Goal: Information Seeking & Learning: Learn about a topic

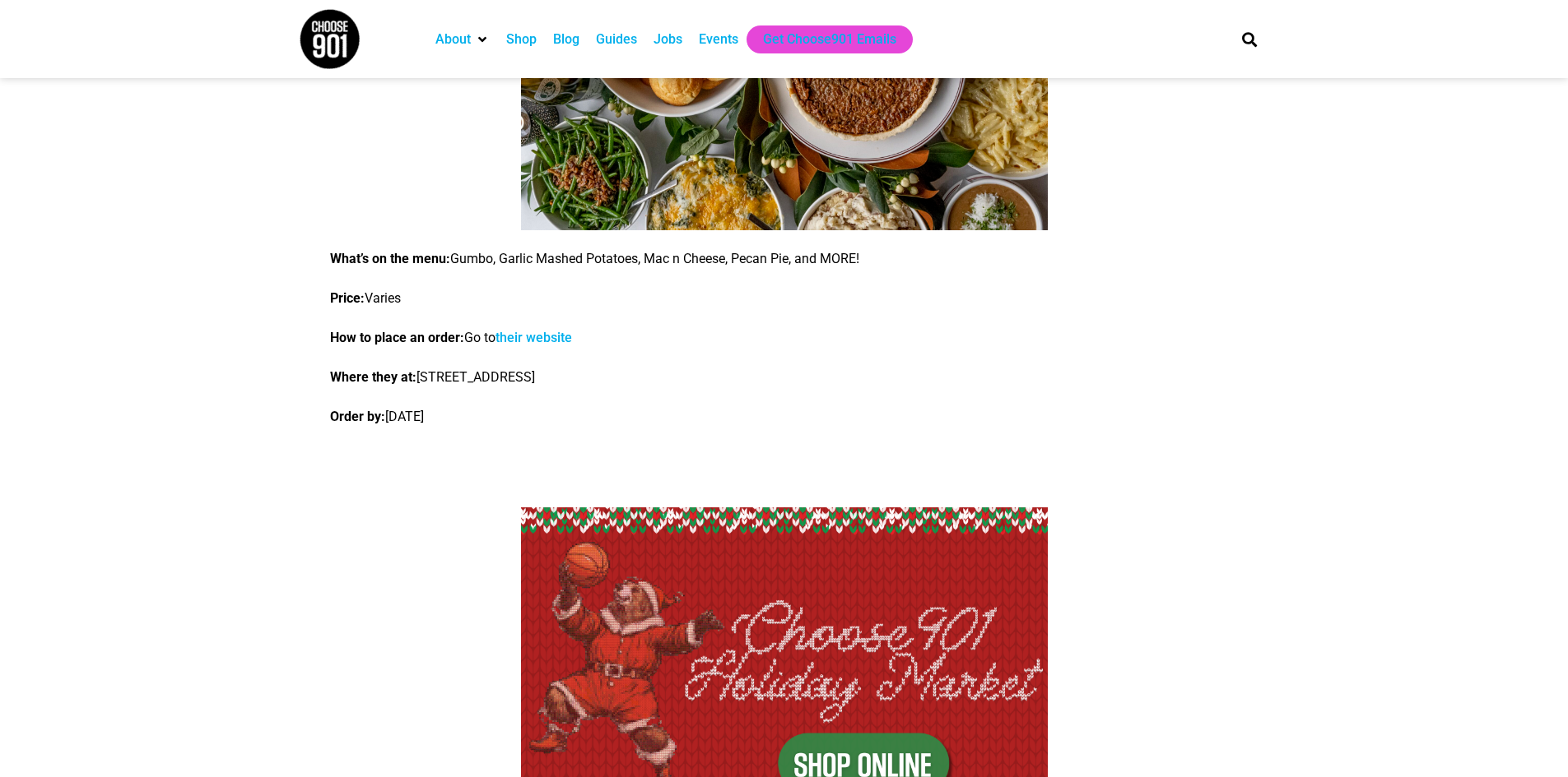
scroll to position [1999, 0]
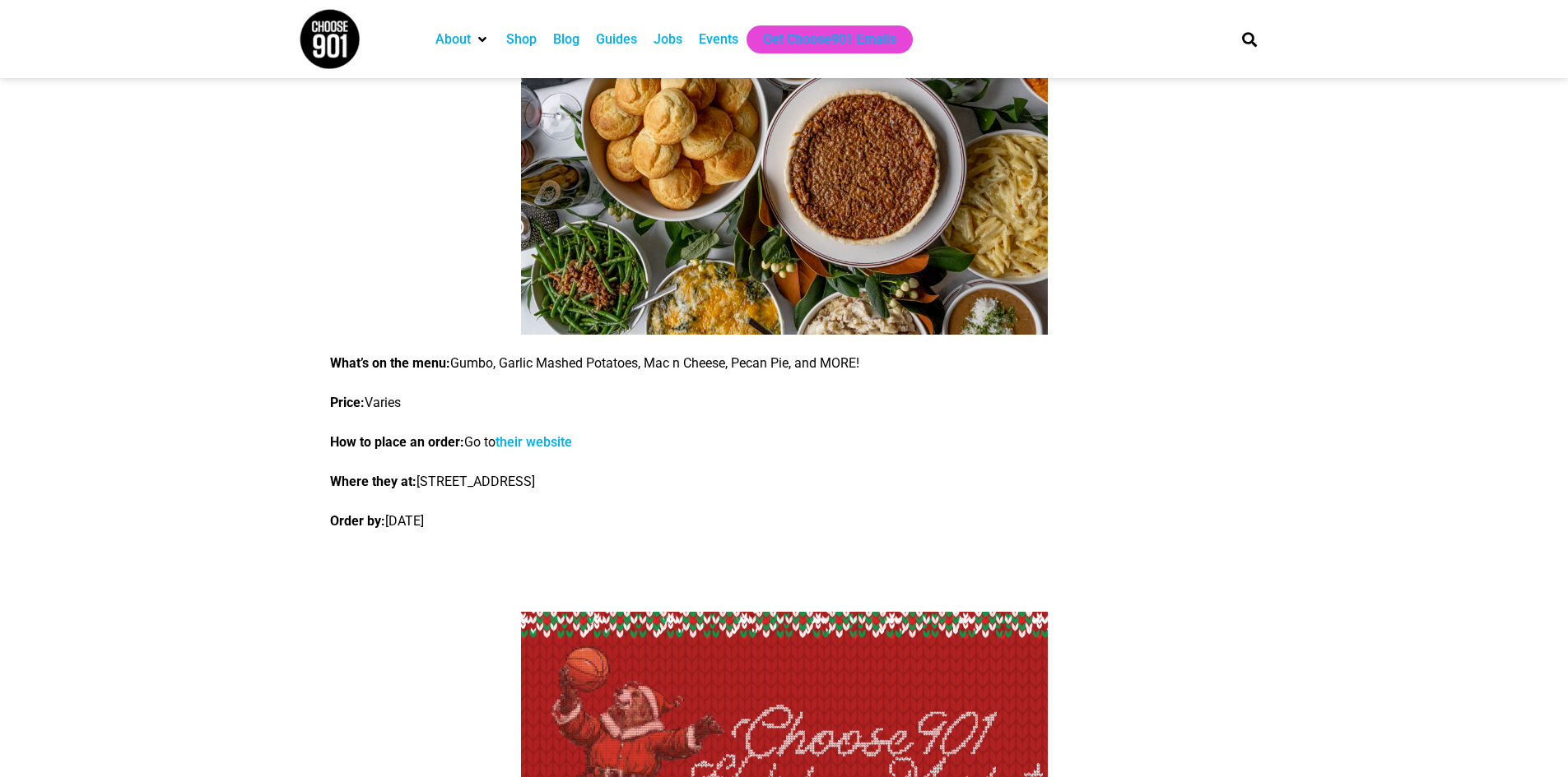
click at [567, 441] on link "their website" at bounding box center [533, 442] width 76 height 15
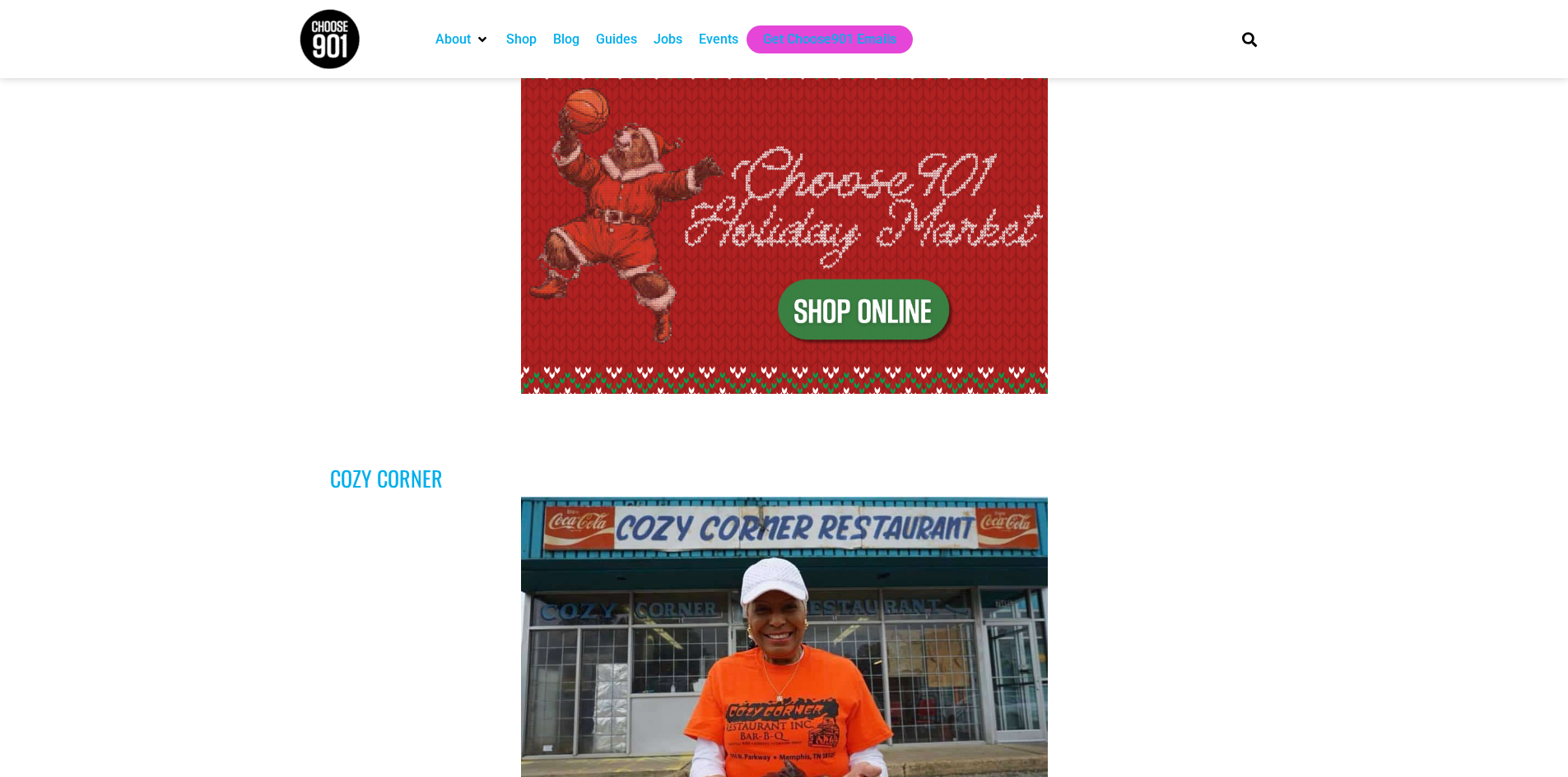
scroll to position [2632, 0]
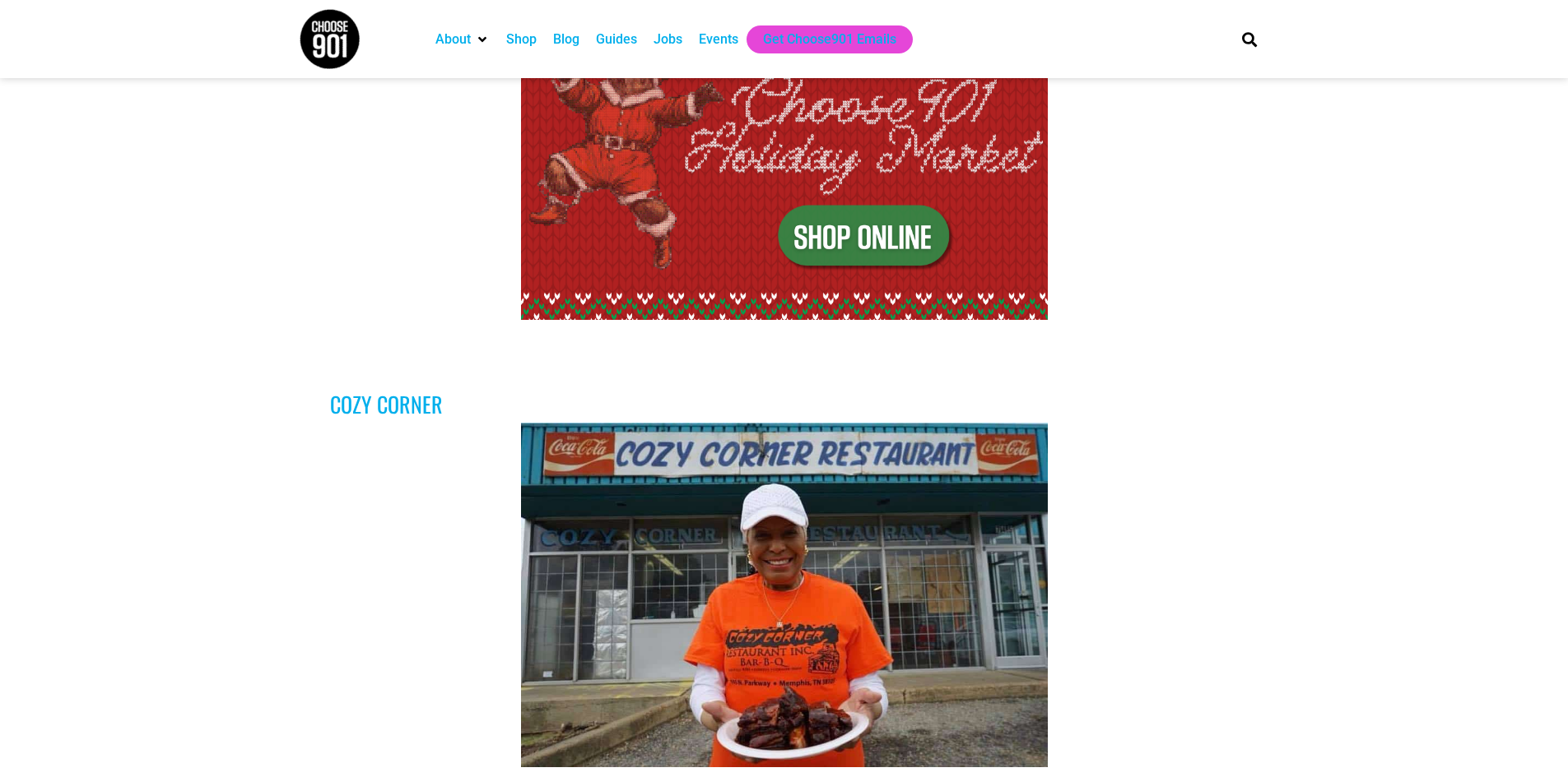
click at [917, 235] on img at bounding box center [784, 149] width 526 height 340
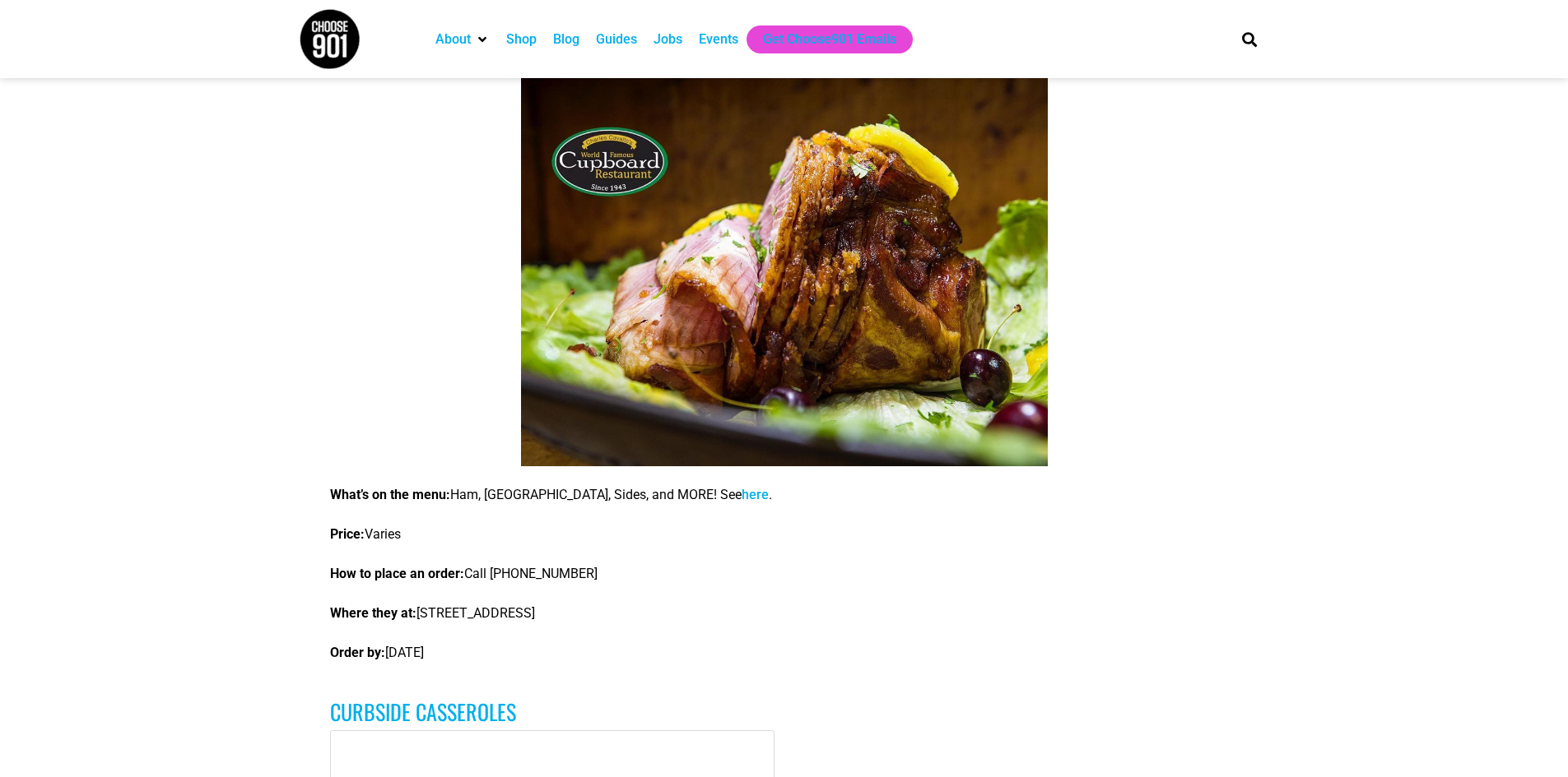
scroll to position [3663, 0]
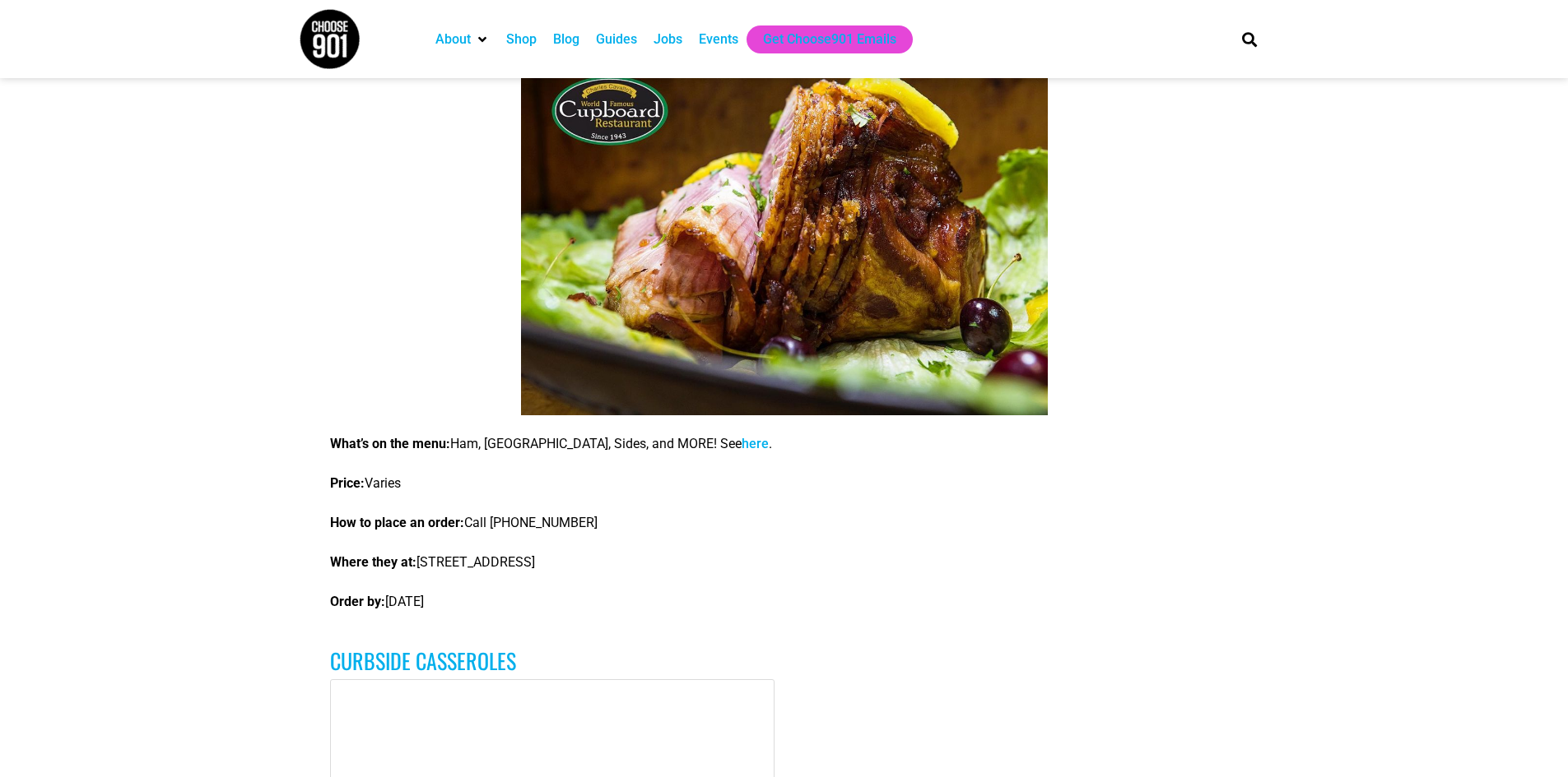
click at [741, 446] on link "here" at bounding box center [754, 443] width 27 height 15
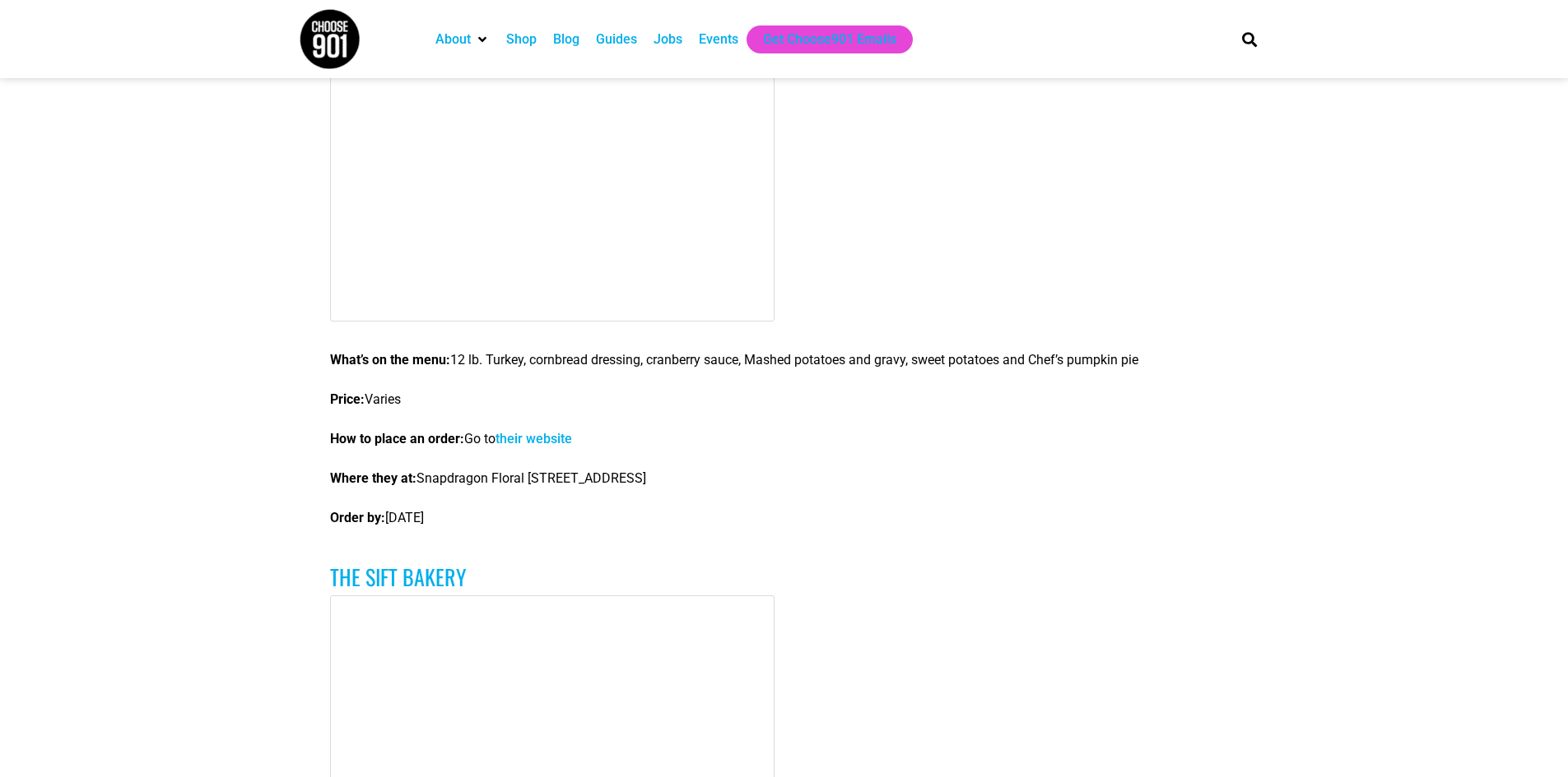
scroll to position [29967, 0]
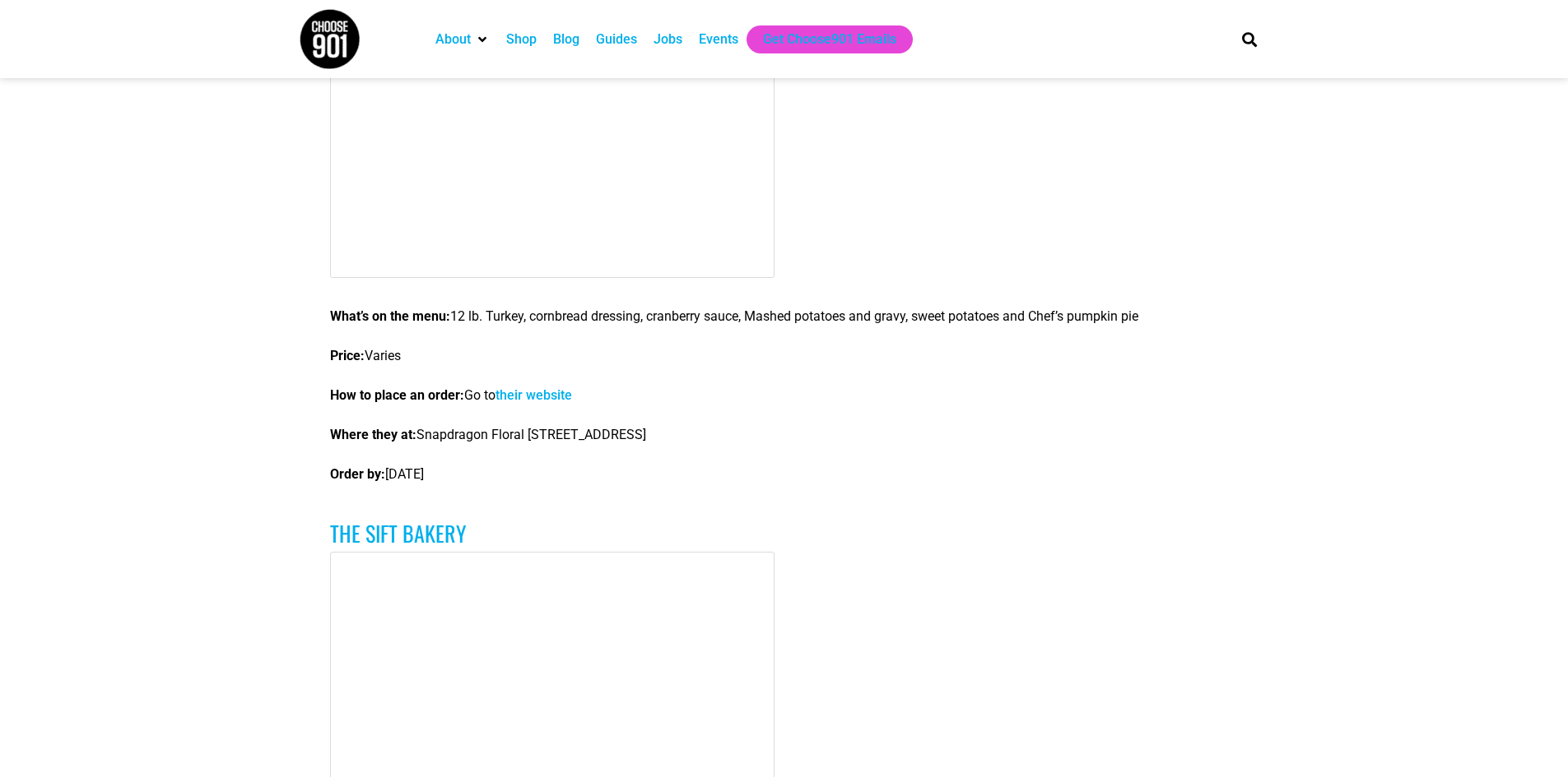
click at [572, 387] on link "their website" at bounding box center [533, 395] width 76 height 15
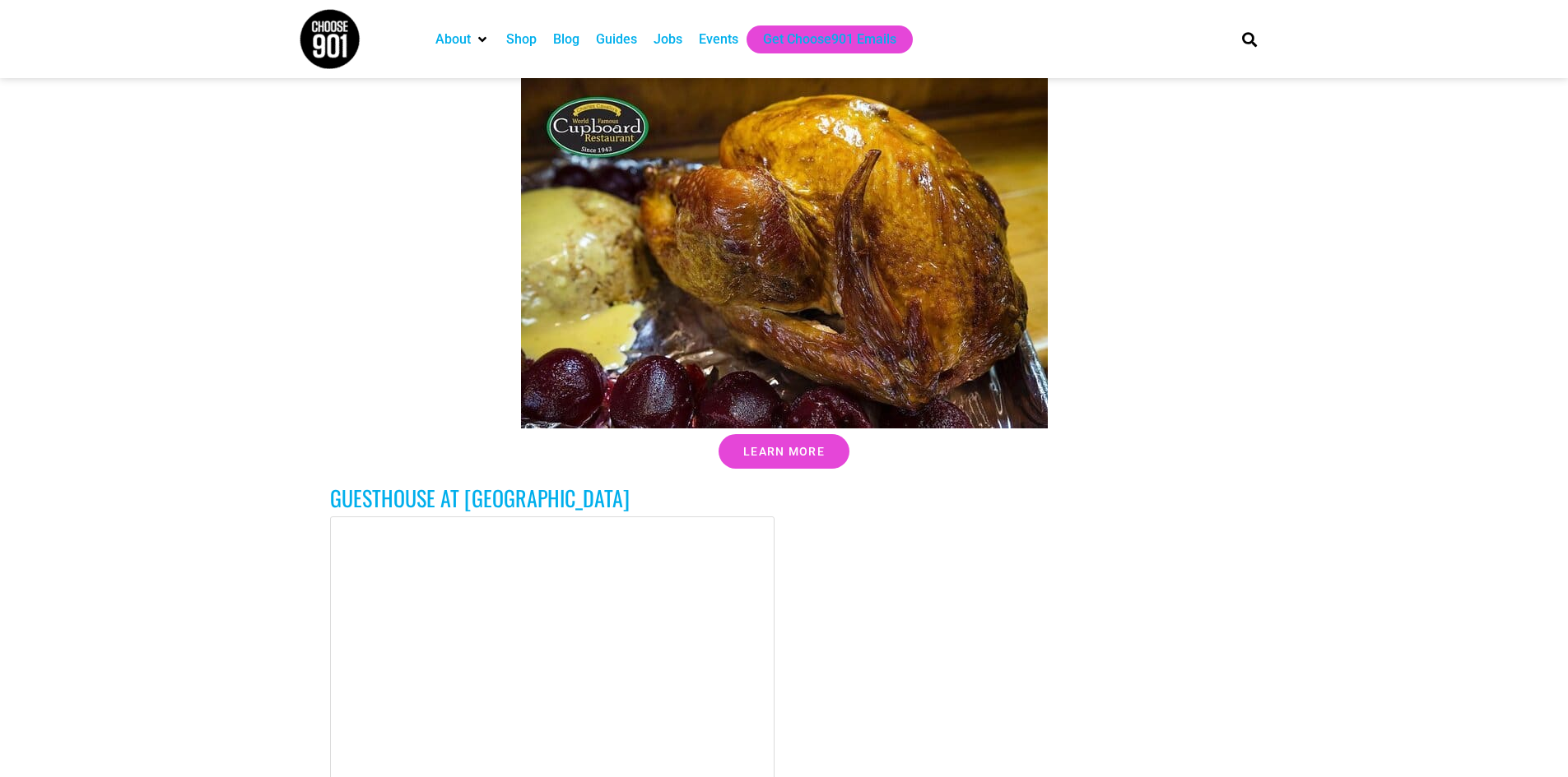
scroll to position [34656, 0]
click at [795, 445] on span "Learn More" at bounding box center [783, 451] width 81 height 11
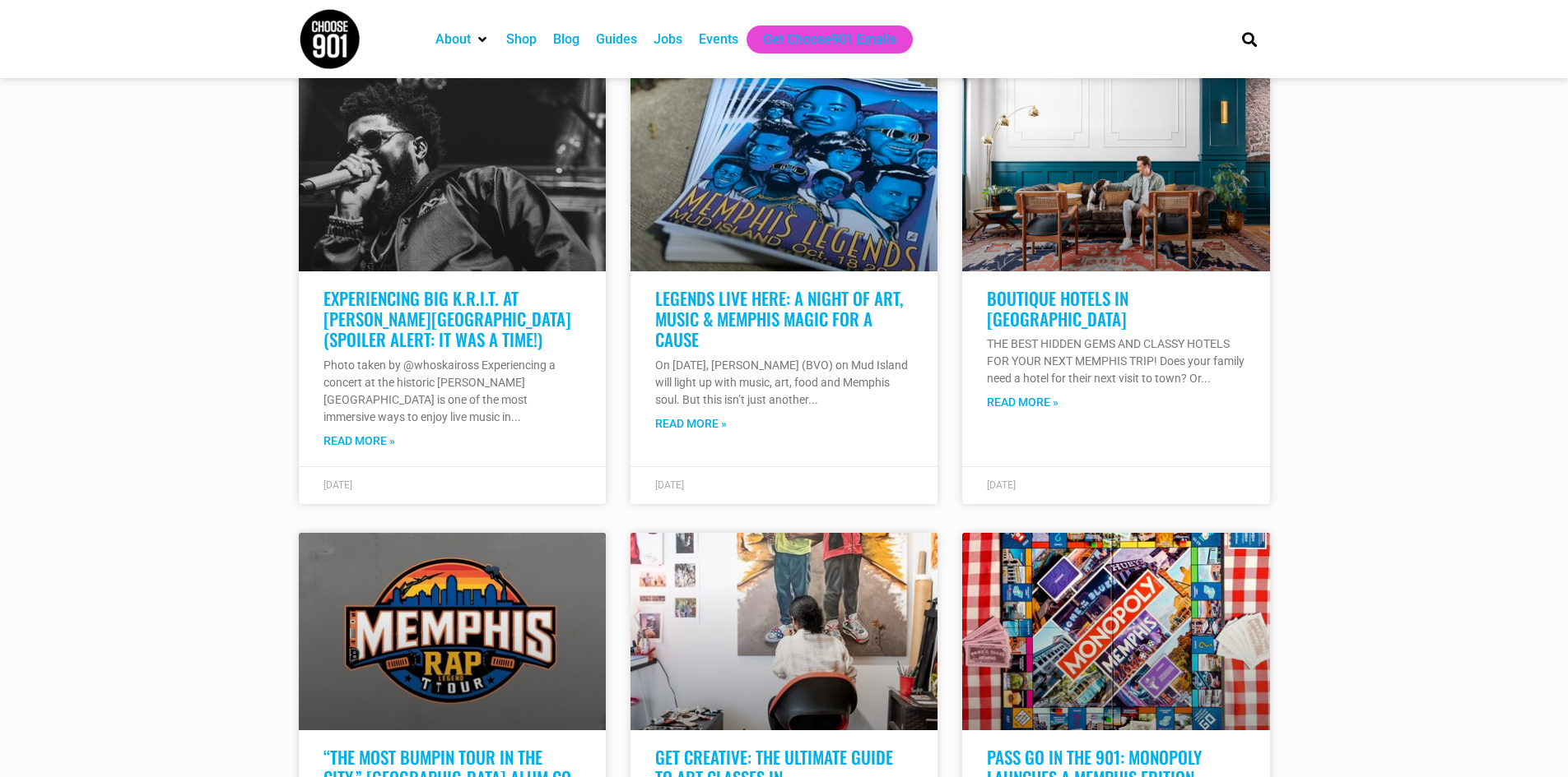
scroll to position [39509, 0]
